Goal: Task Accomplishment & Management: Manage account settings

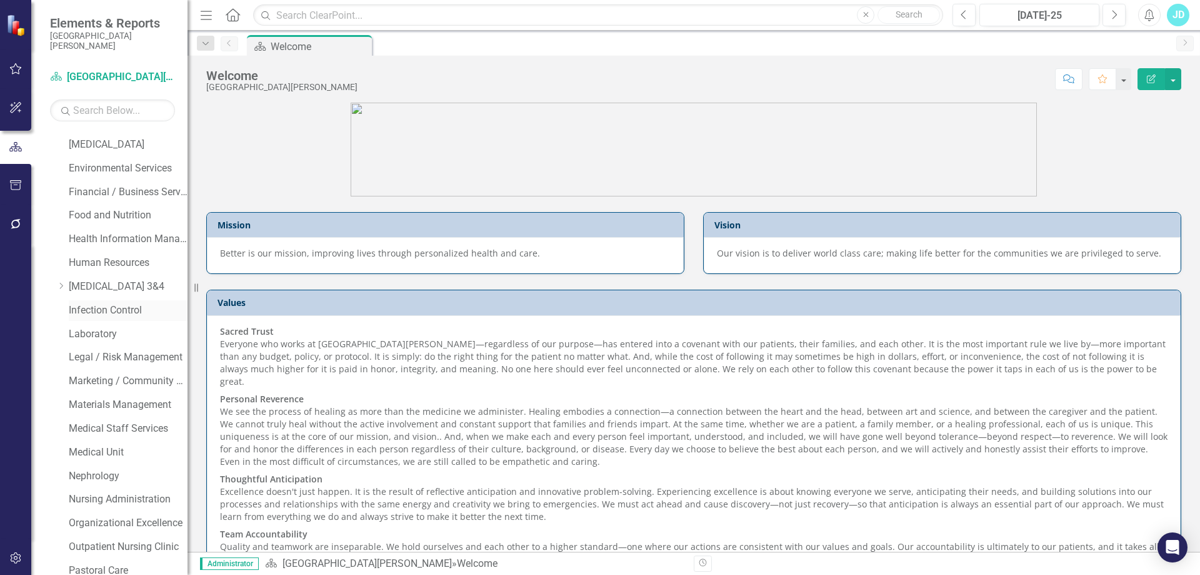
scroll to position [438, 0]
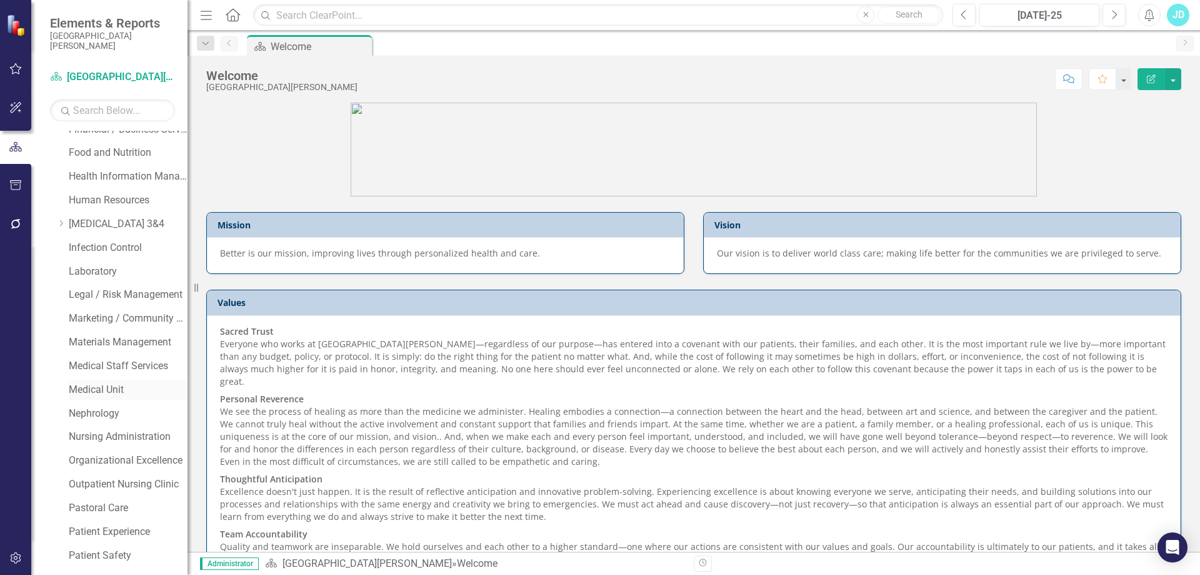
click at [94, 388] on link "Medical Unit" at bounding box center [128, 390] width 119 height 14
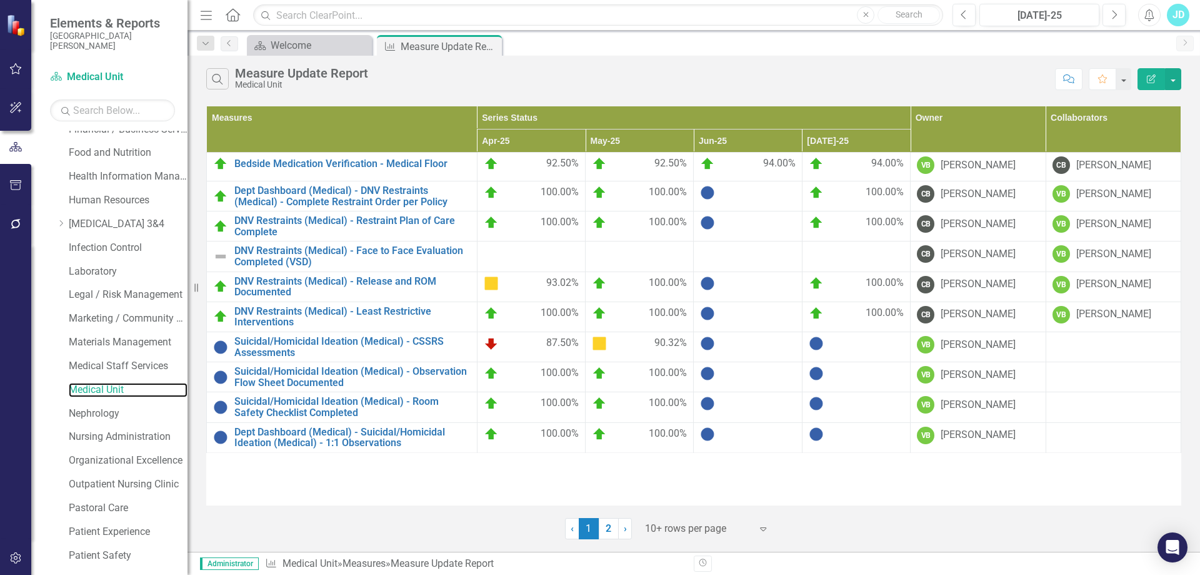
scroll to position [750, 0]
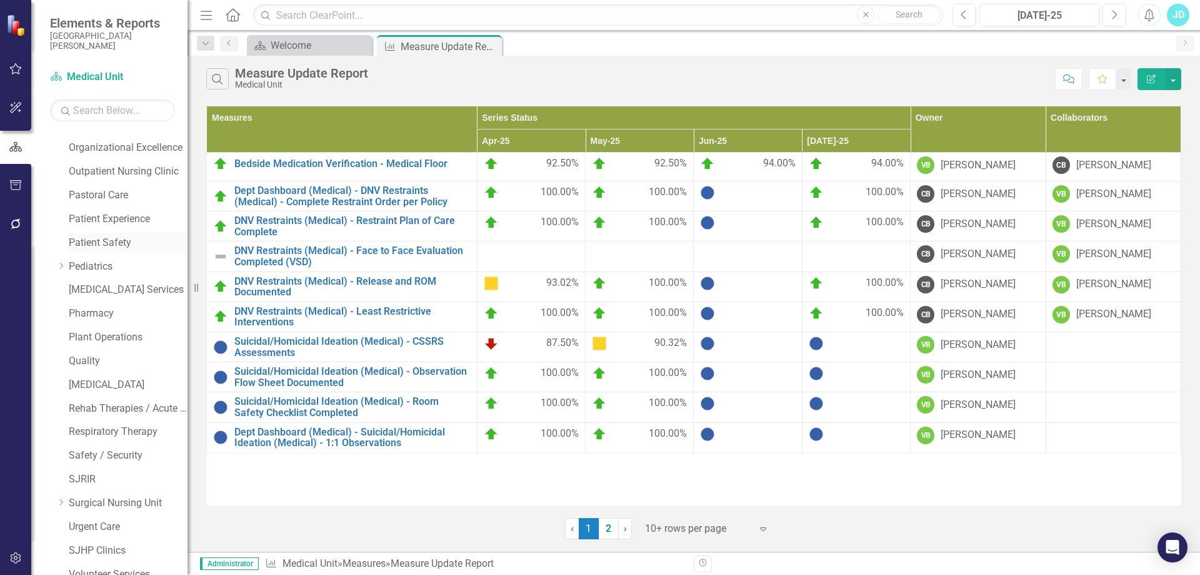
click at [109, 236] on link "Patient Safety" at bounding box center [128, 243] width 119 height 14
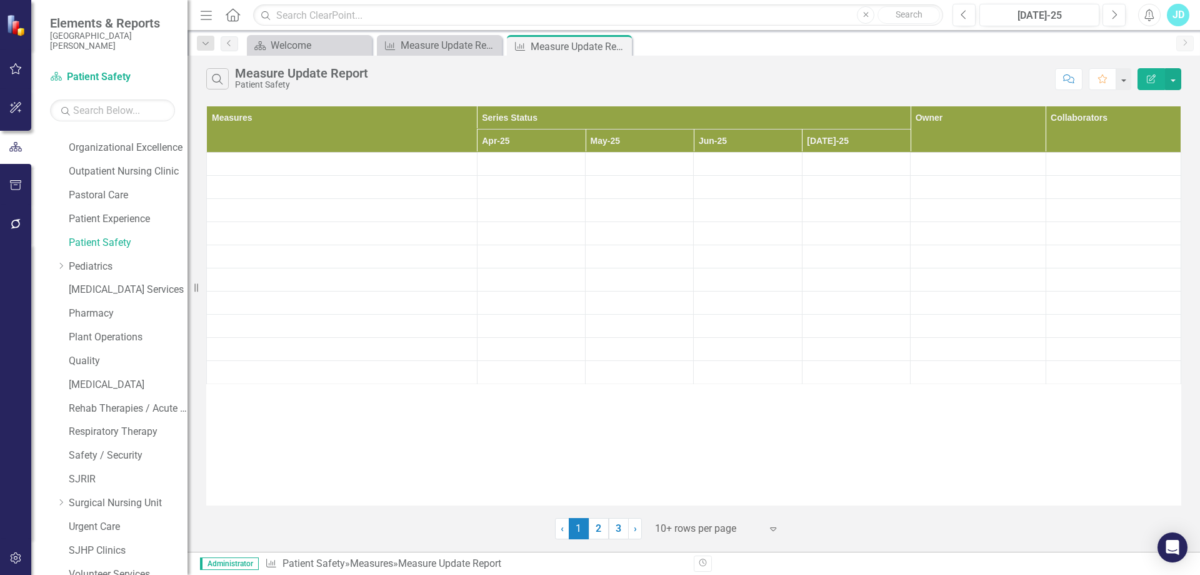
click at [710, 529] on div at bounding box center [708, 528] width 106 height 17
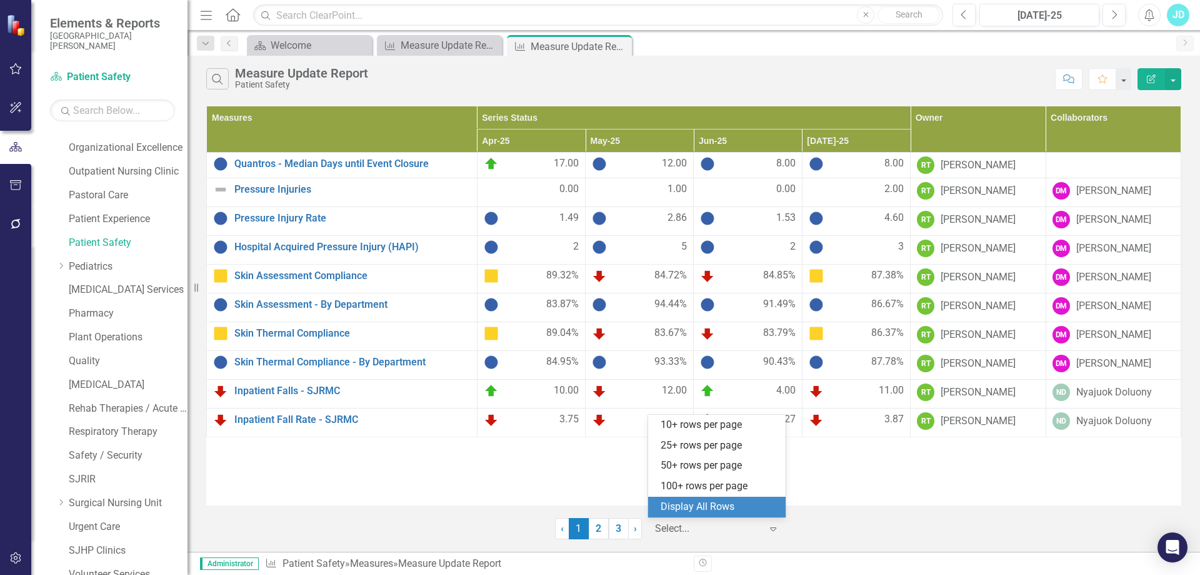
click at [713, 507] on div "Display All Rows" at bounding box center [720, 507] width 118 height 14
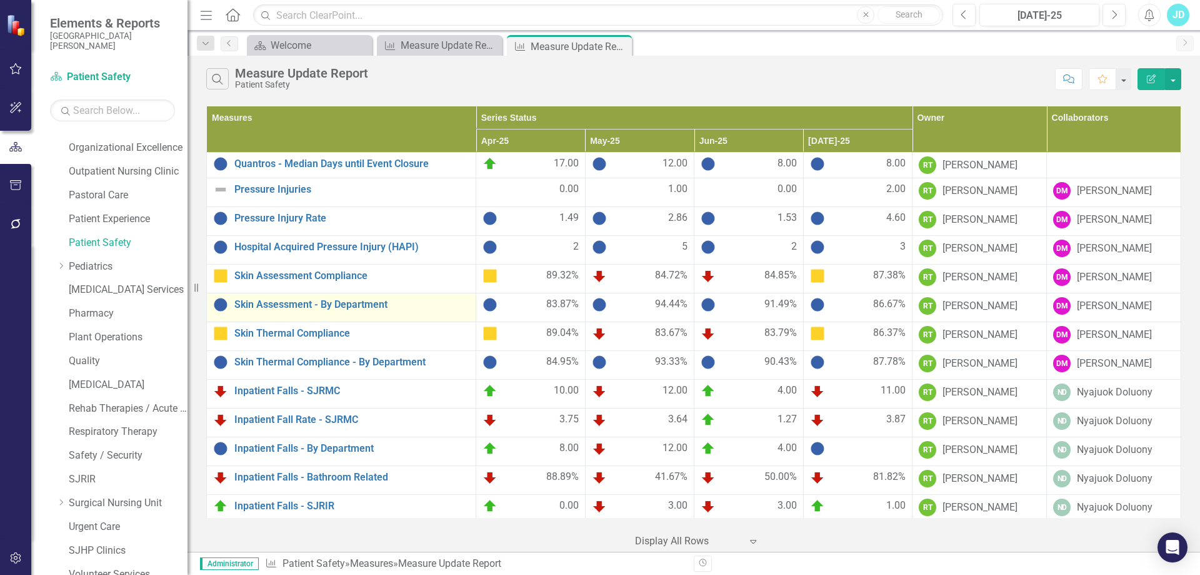
scroll to position [269, 0]
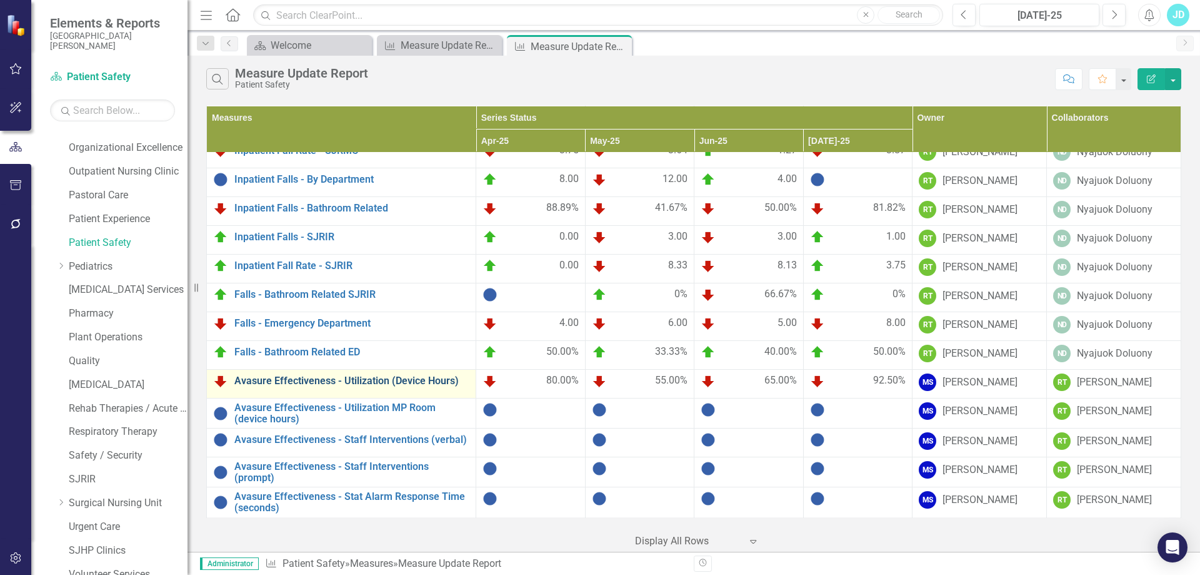
click at [329, 381] on link "Avasure Effectiveness - Utilization (Device Hours)" at bounding box center [351, 380] width 235 height 11
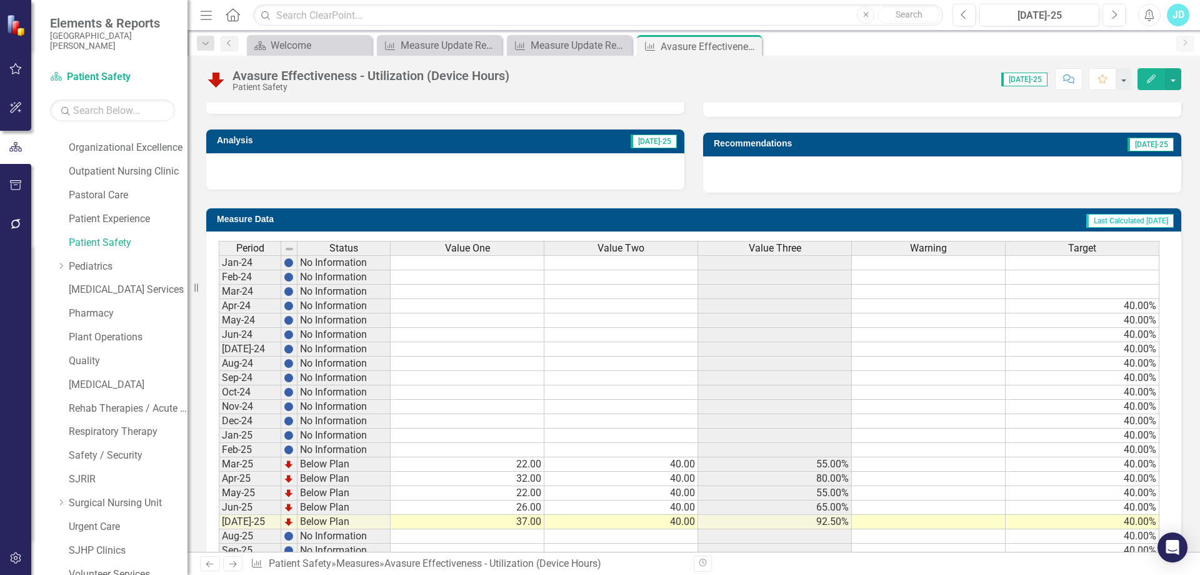
scroll to position [456, 0]
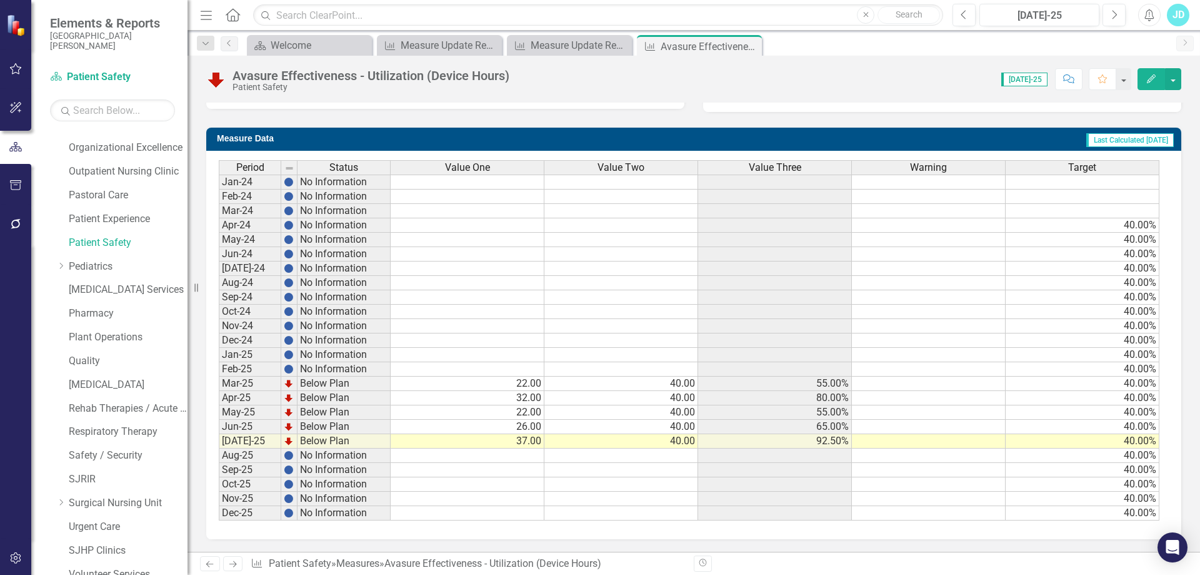
click at [632, 162] on span "Value Two" at bounding box center [621, 167] width 47 height 11
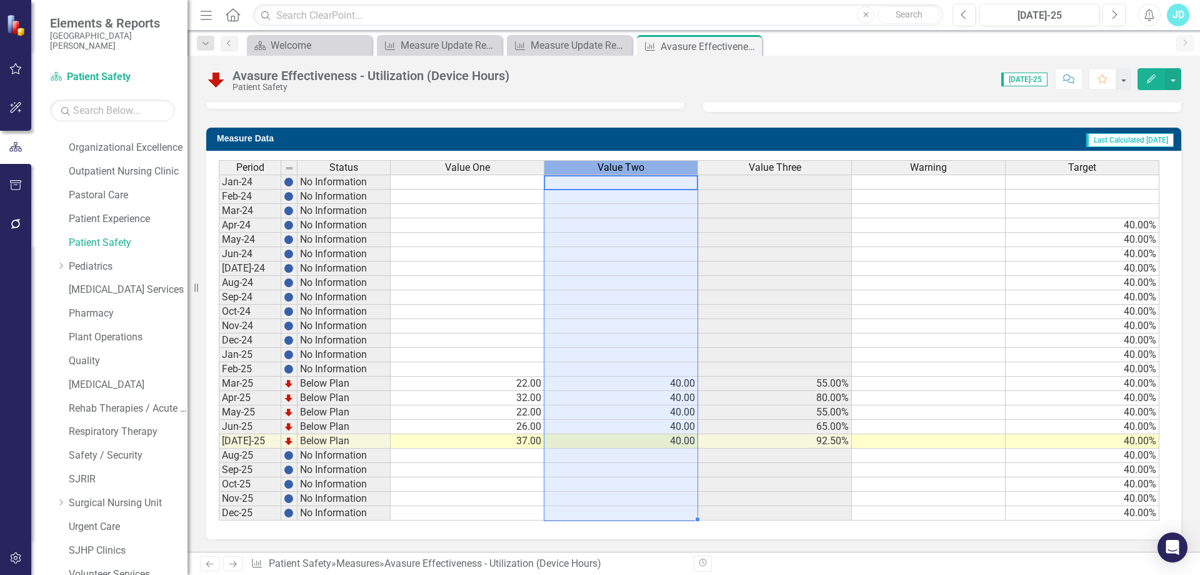
click at [632, 162] on span "Value Two" at bounding box center [621, 167] width 47 height 11
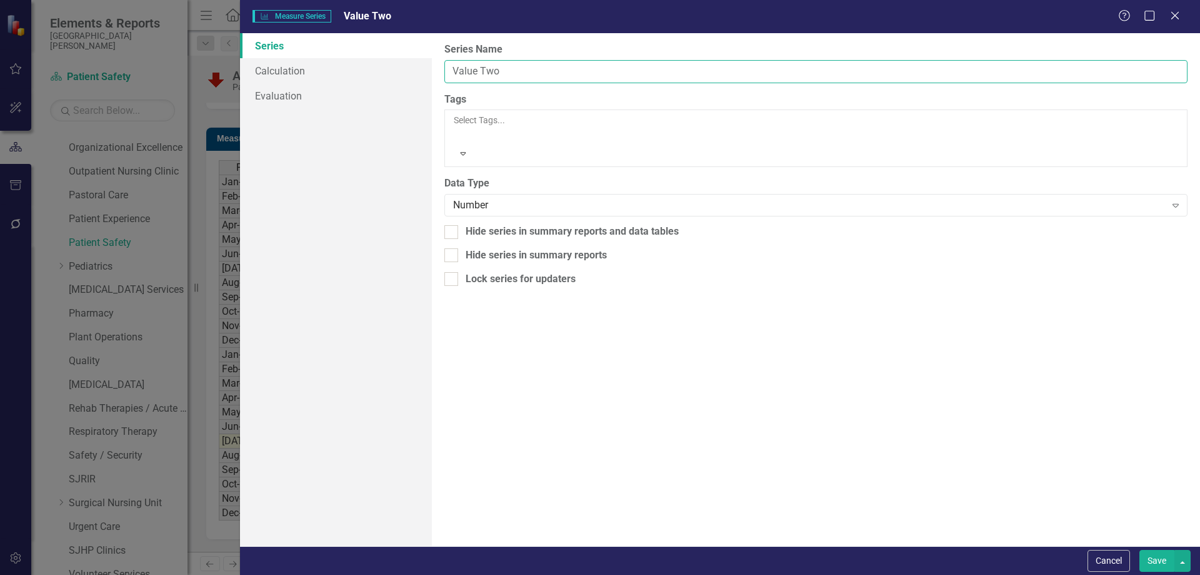
drag, startPoint x: 555, startPoint y: 69, endPoint x: 457, endPoint y: 67, distance: 98.2
click at [457, 67] on input "Value Two" at bounding box center [816, 71] width 743 height 23
paste input "total device hours"
drag, startPoint x: 560, startPoint y: 71, endPoint x: 443, endPoint y: 69, distance: 116.3
click at [443, 69] on div "From this page, you can edit the name, type, and visibility options of your ser…" at bounding box center [816, 289] width 768 height 513
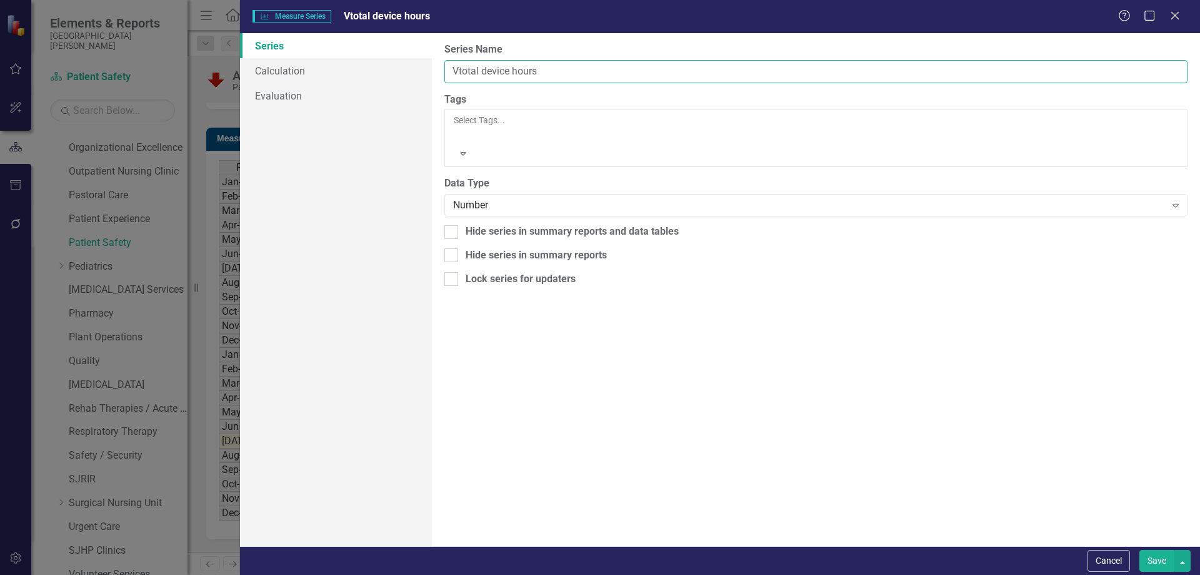
paste input "text"
type input "total device hours"
click at [1155, 558] on button "Save" at bounding box center [1157, 561] width 35 height 22
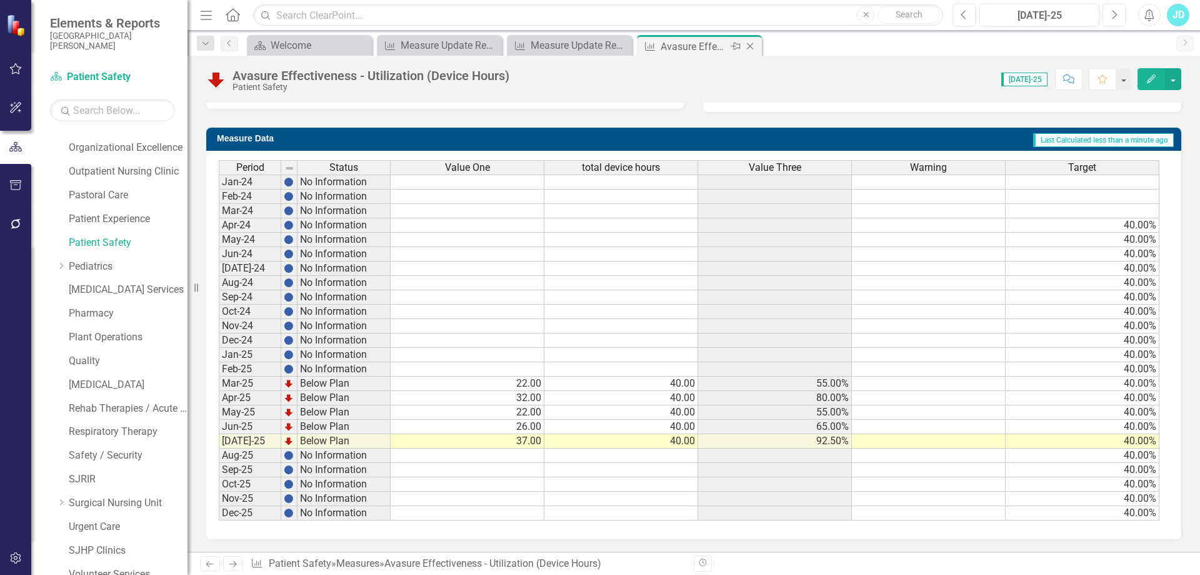
click at [754, 48] on icon "Close" at bounding box center [750, 46] width 13 height 10
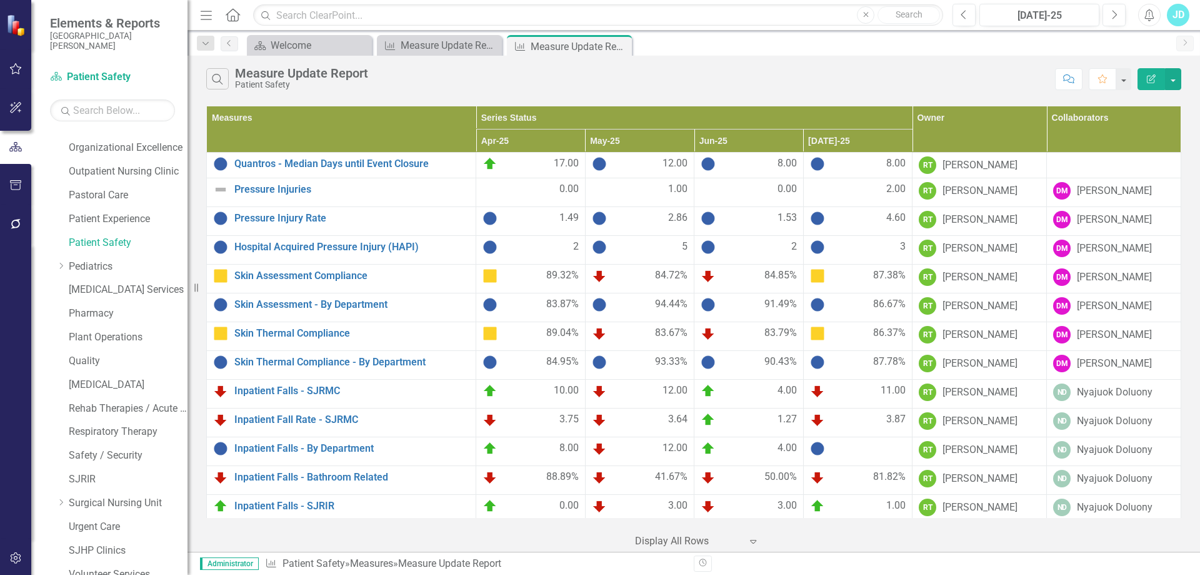
scroll to position [269, 0]
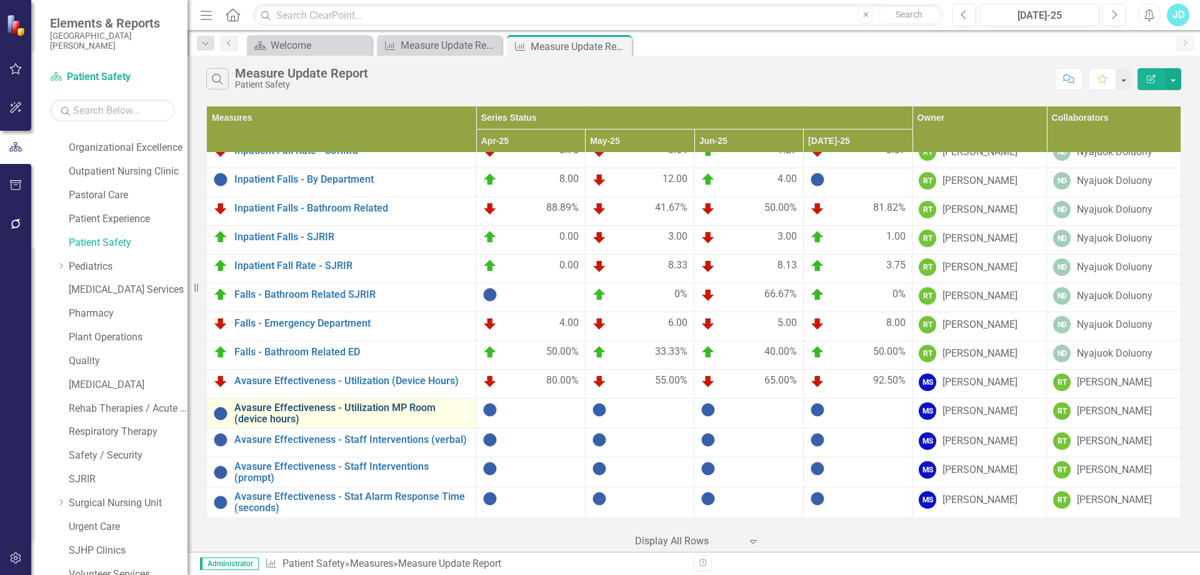
click at [349, 403] on link "Avasure Effectiveness - Utilization MP Room (device hours)" at bounding box center [351, 413] width 235 height 22
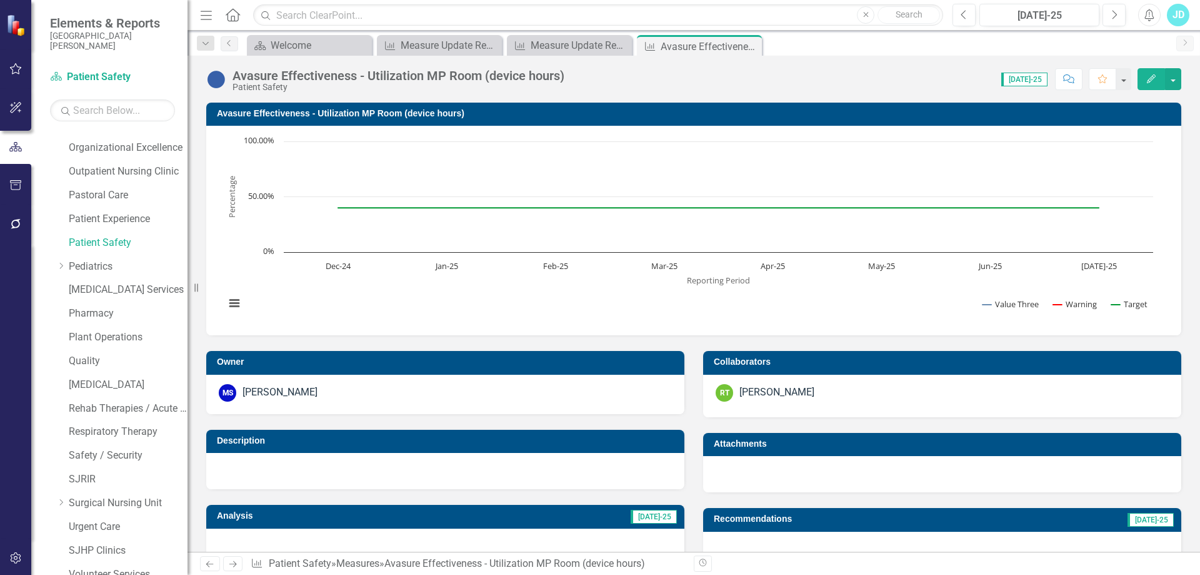
scroll to position [313, 0]
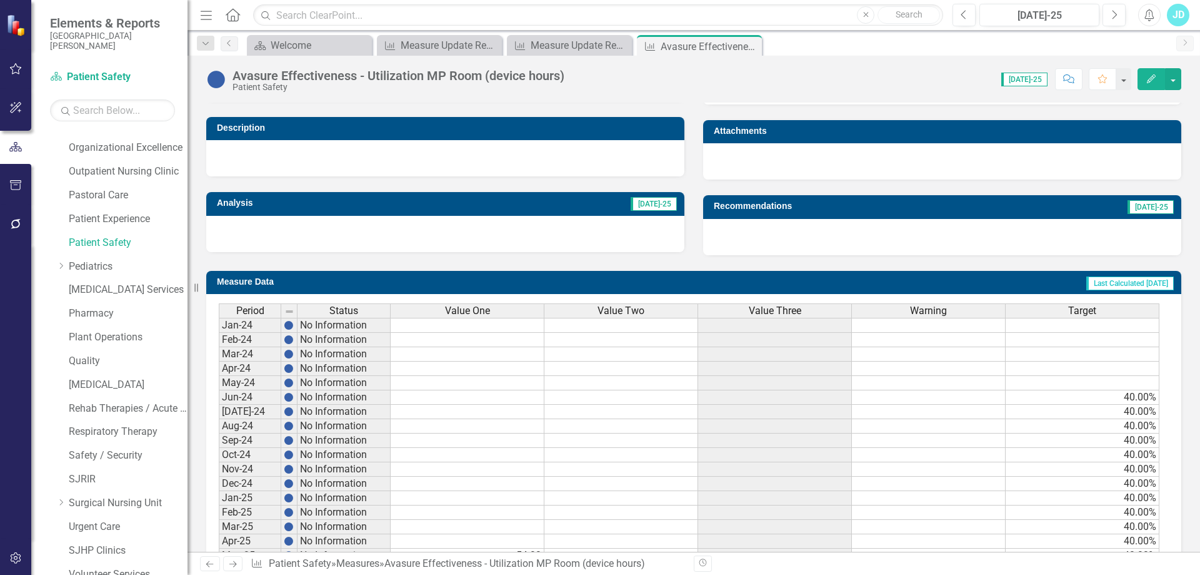
click at [642, 313] on span "Value Two" at bounding box center [621, 310] width 47 height 11
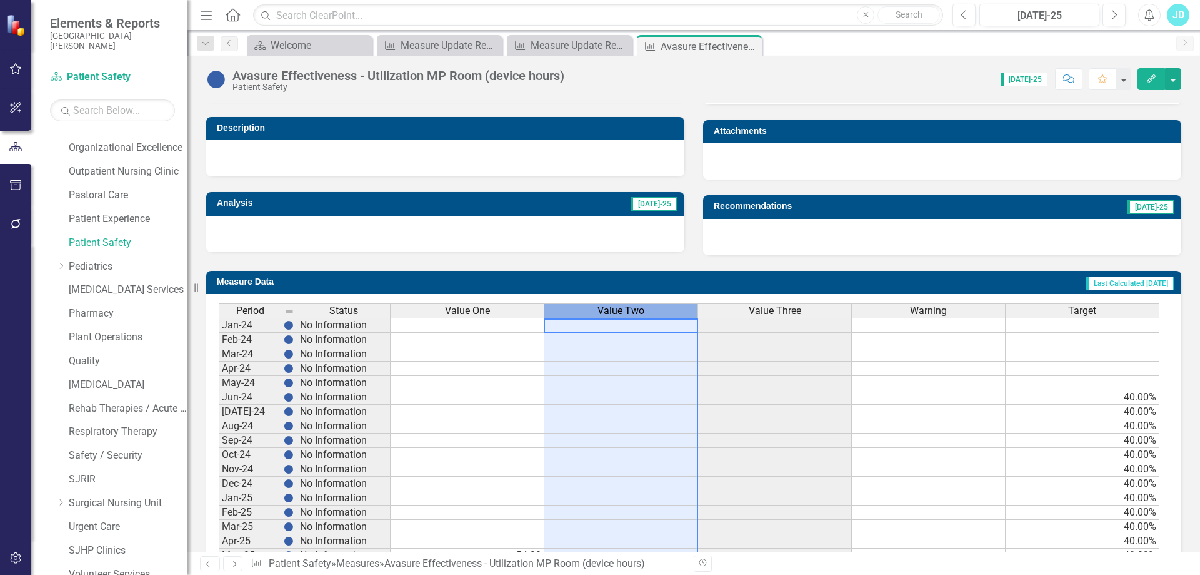
click at [642, 313] on span "Value Two" at bounding box center [621, 310] width 47 height 11
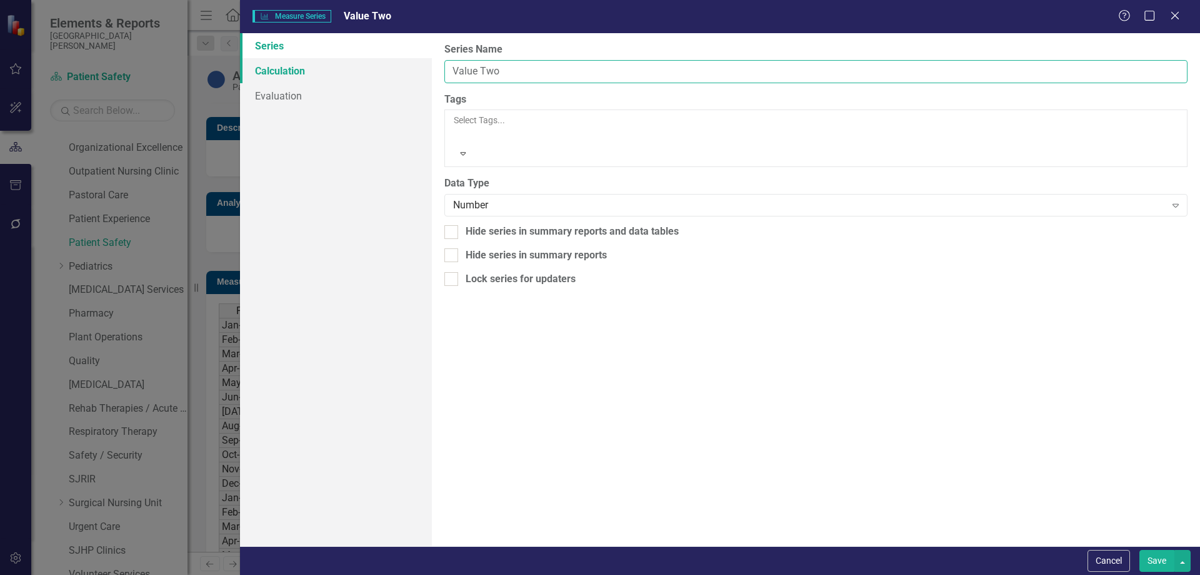
drag, startPoint x: 532, startPoint y: 74, endPoint x: 415, endPoint y: 65, distance: 117.2
click at [415, 65] on div "Series Calculation Evaluation From this page, you can edit the name, type, and …" at bounding box center [720, 289] width 960 height 513
paste input "total device hours"
type input "total device hours"
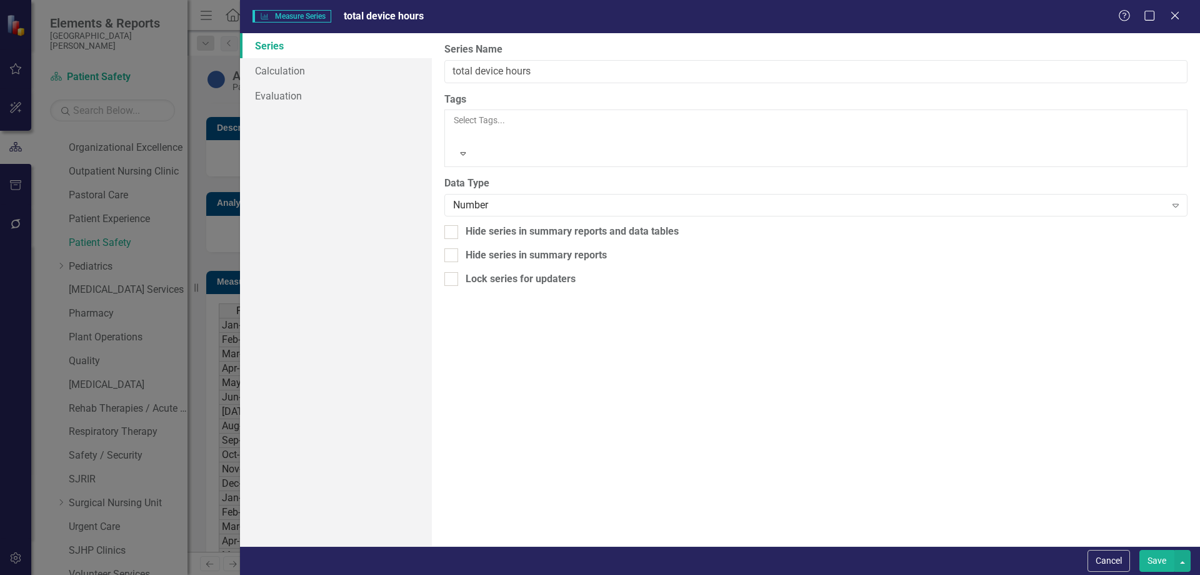
click at [1155, 558] on button "Save" at bounding box center [1157, 561] width 35 height 22
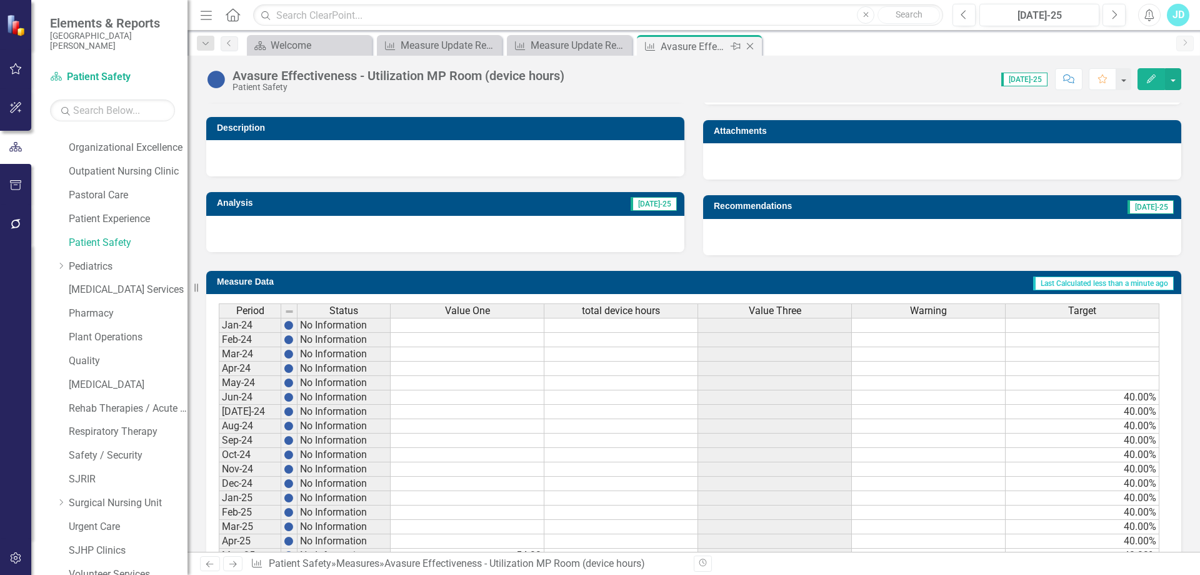
click at [751, 49] on icon "Close" at bounding box center [750, 46] width 13 height 10
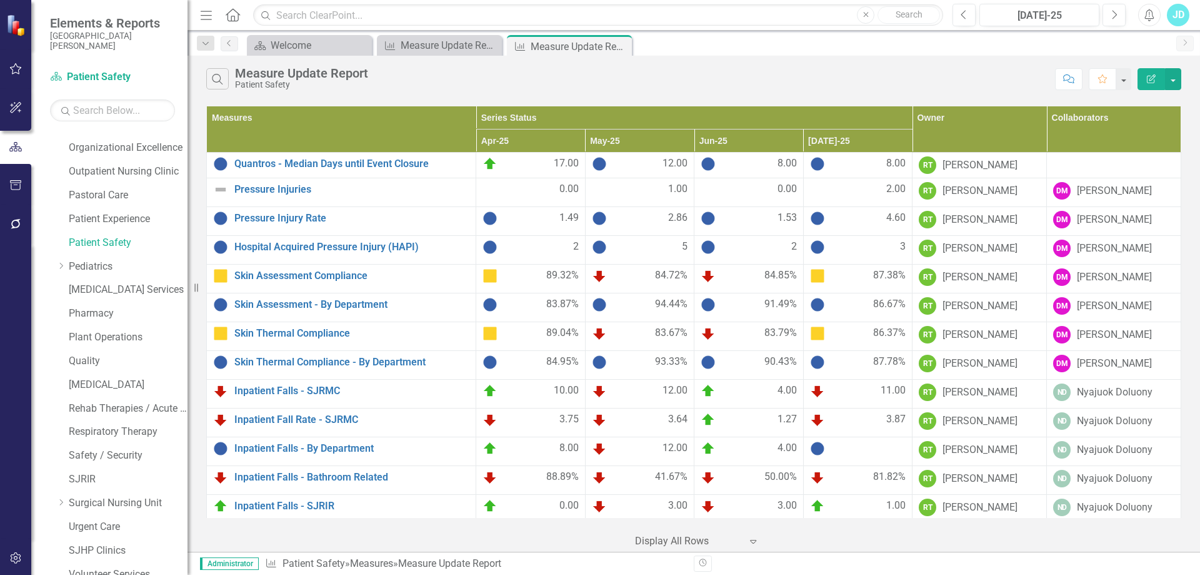
scroll to position [269, 0]
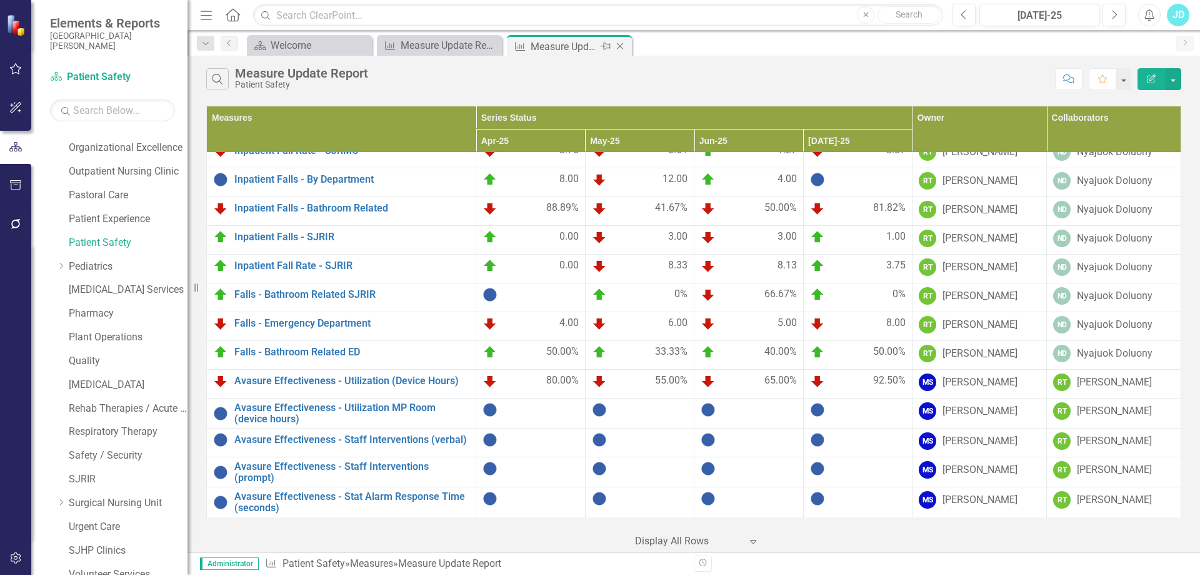
click at [621, 46] on icon at bounding box center [620, 46] width 7 height 7
